Goal: Information Seeking & Learning: Understand process/instructions

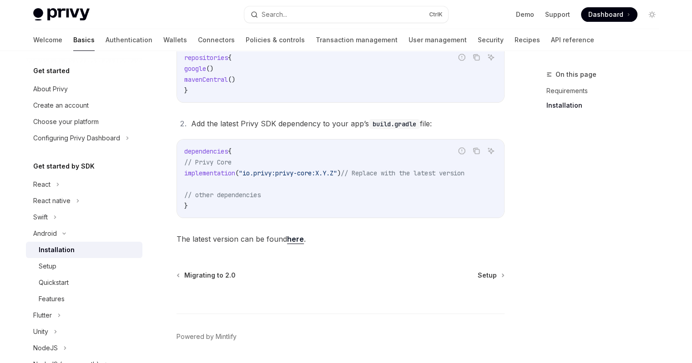
scroll to position [208, 0]
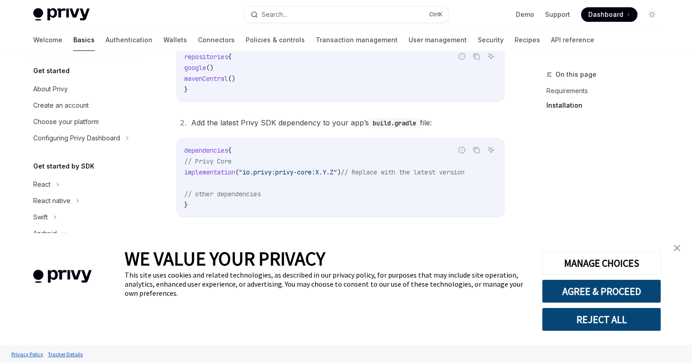
click at [675, 250] on img "close banner" at bounding box center [677, 248] width 6 height 6
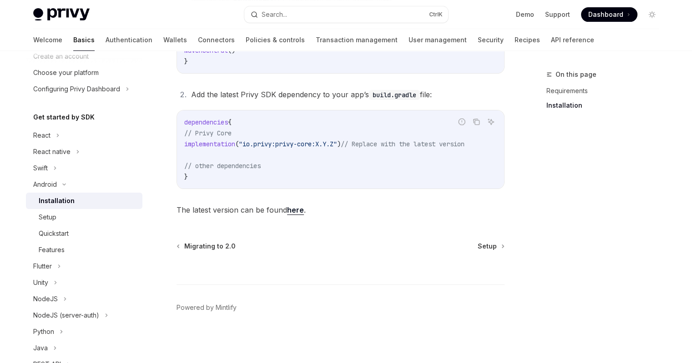
scroll to position [51, 0]
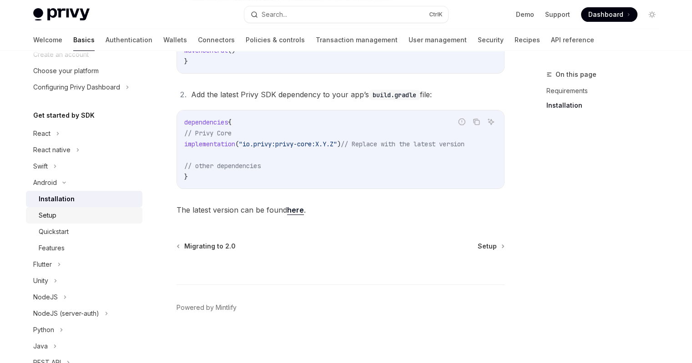
click at [53, 211] on div "Setup" at bounding box center [48, 215] width 18 height 11
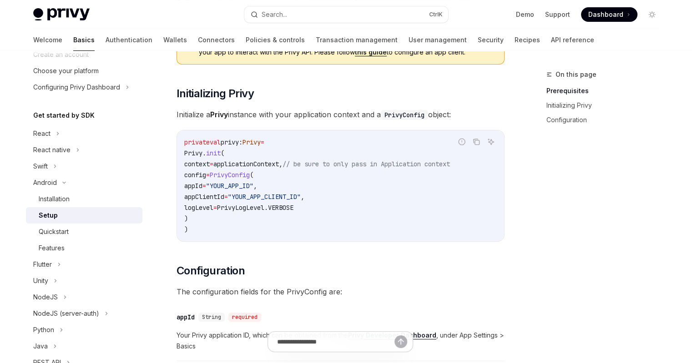
scroll to position [140, 0]
click at [202, 186] on span "appId" at bounding box center [193, 186] width 18 height 8
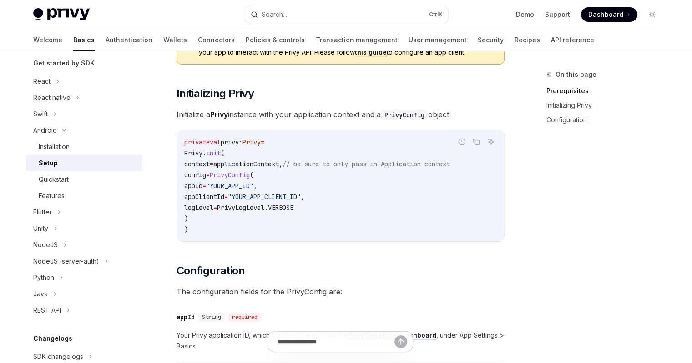
scroll to position [104, 0]
click at [78, 182] on div "Quickstart" at bounding box center [88, 179] width 98 height 11
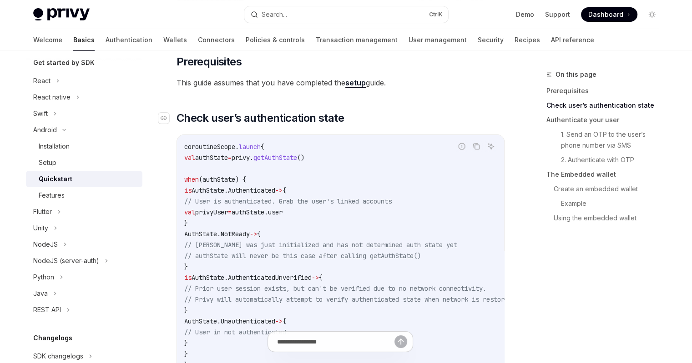
scroll to position [149, 0]
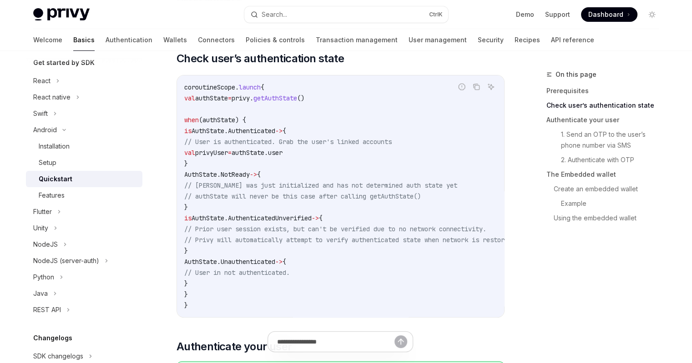
click at [264, 146] on code "coroutineScope. launch { val authState = privy. getAuthState () when (authState…" at bounding box center [360, 196] width 353 height 229
click at [53, 196] on div "Features" at bounding box center [52, 195] width 26 height 11
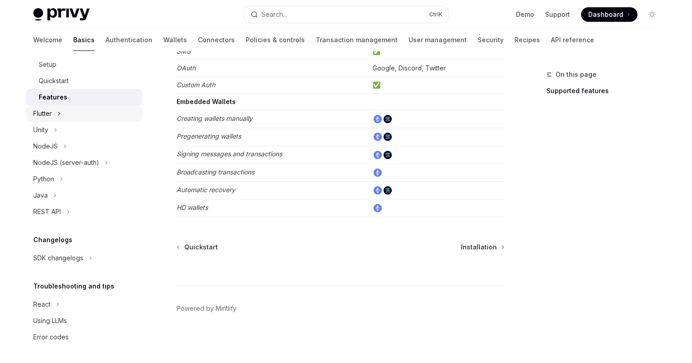
scroll to position [102, 0]
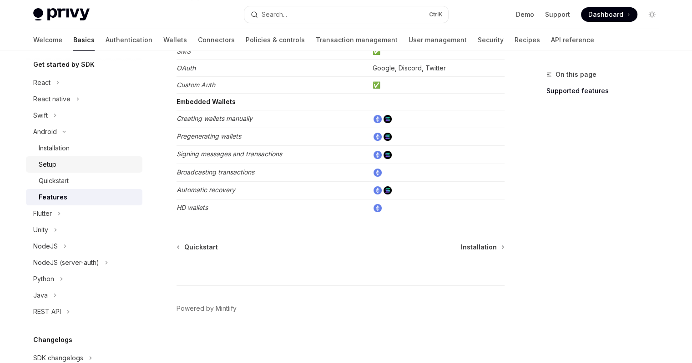
click at [55, 163] on div "Setup" at bounding box center [48, 164] width 18 height 11
type textarea "*"
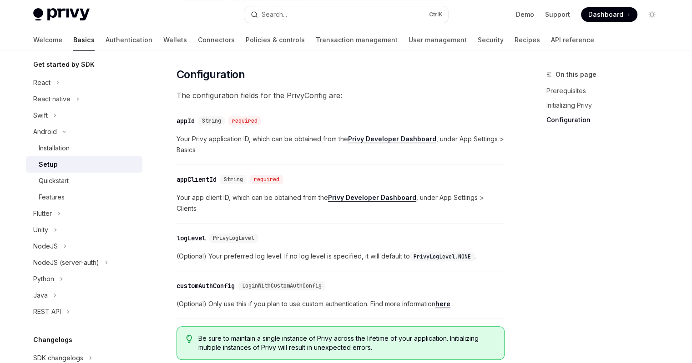
scroll to position [471, 0]
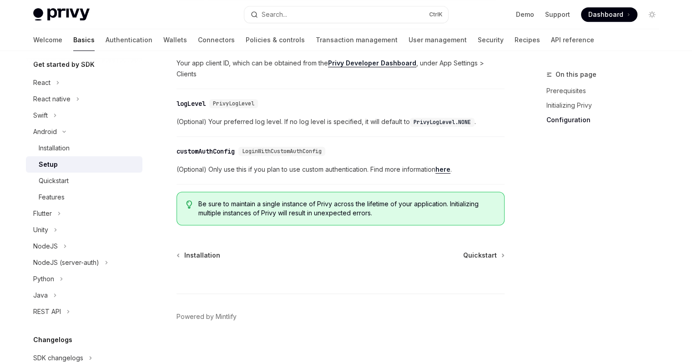
click at [368, 164] on span "(Optional) Only use this if you plan to use custom authentication. Find more in…" at bounding box center [340, 169] width 328 height 11
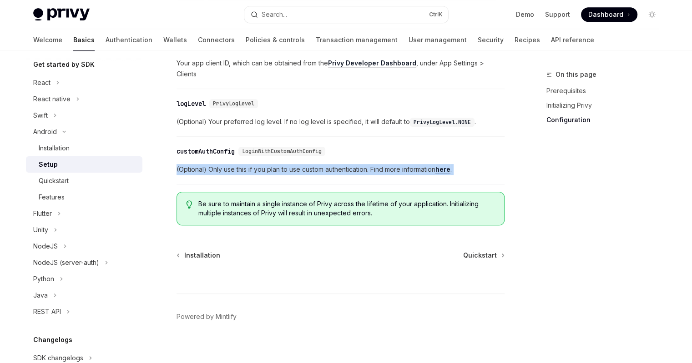
click at [368, 164] on span "(Optional) Only use this if you plan to use custom authentication. Find more in…" at bounding box center [340, 169] width 328 height 11
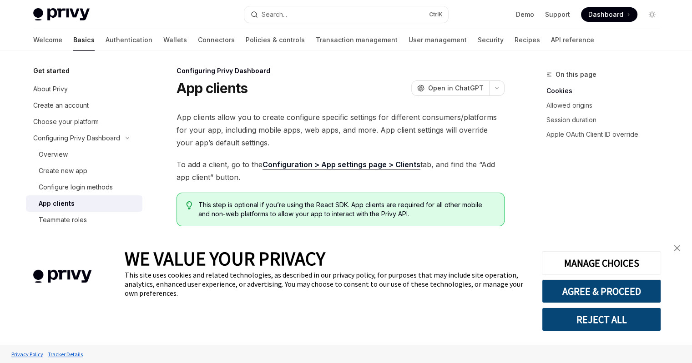
scroll to position [2, 0]
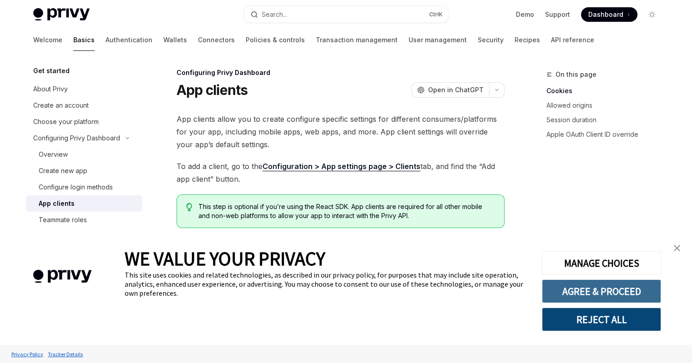
click at [628, 291] on button "AGREE & PROCEED" at bounding box center [601, 292] width 119 height 24
